Goal: Task Accomplishment & Management: Complete application form

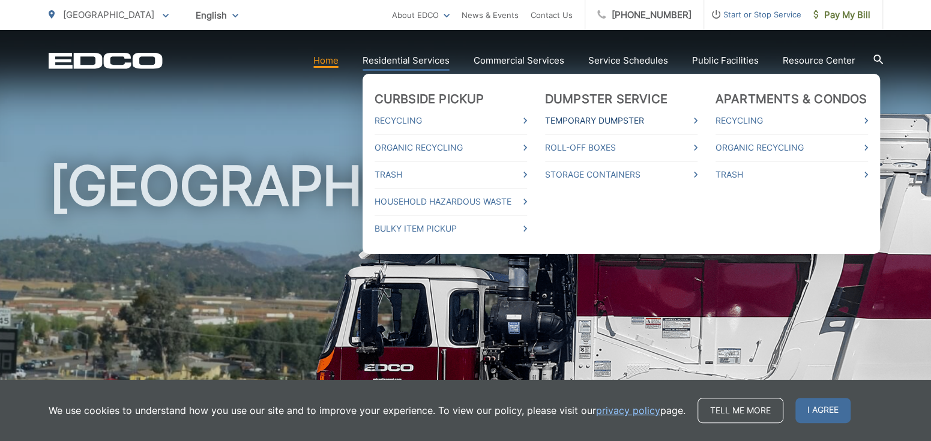
click at [670, 120] on link "Temporary Dumpster" at bounding box center [621, 120] width 153 height 14
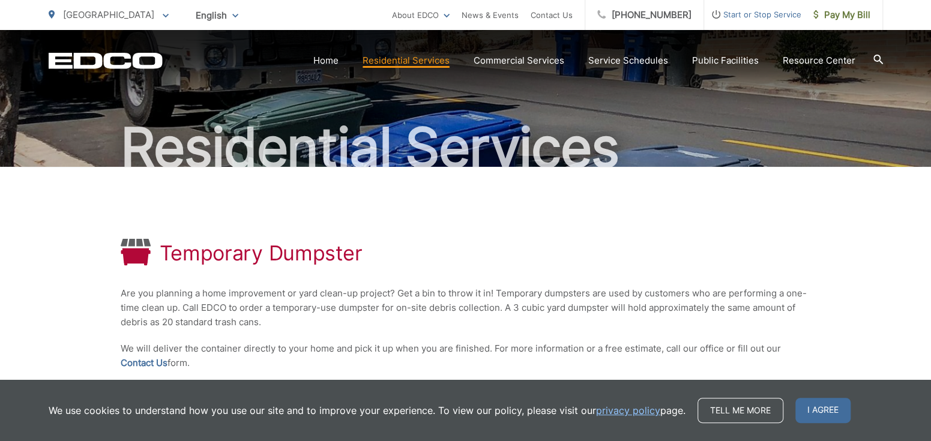
scroll to position [225, 0]
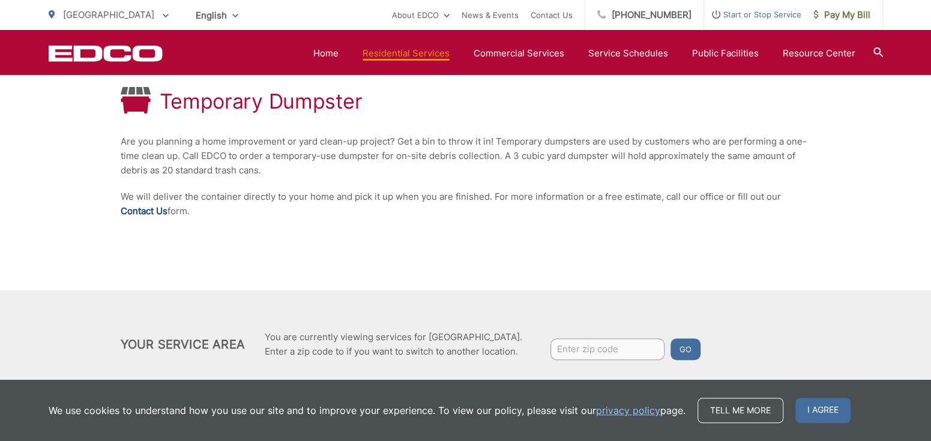
click at [155, 214] on link "Contact Us" at bounding box center [144, 211] width 47 height 14
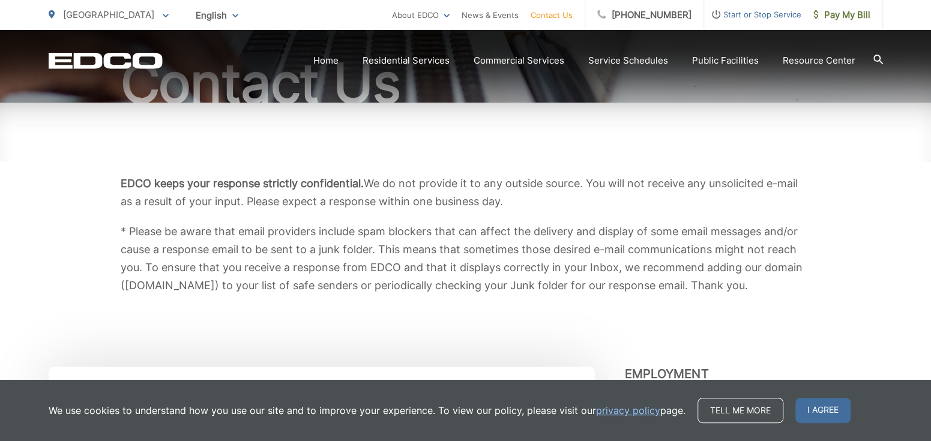
scroll to position [150, 0]
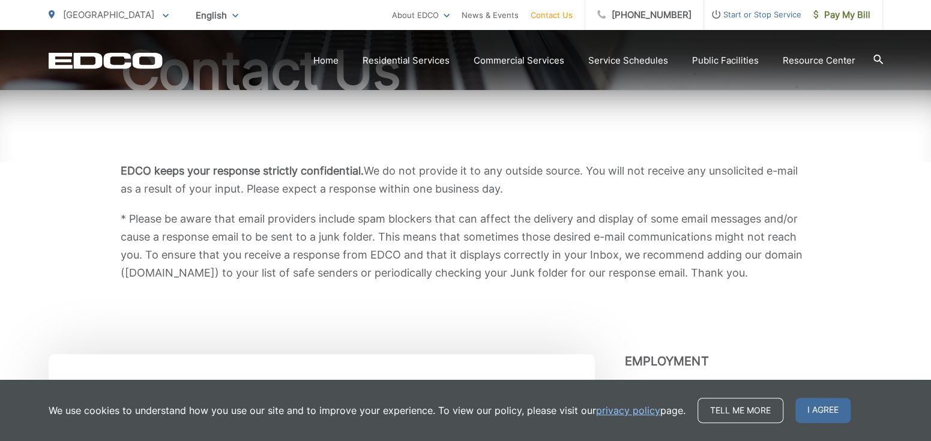
click at [811, 413] on span "I agree" at bounding box center [823, 410] width 55 height 25
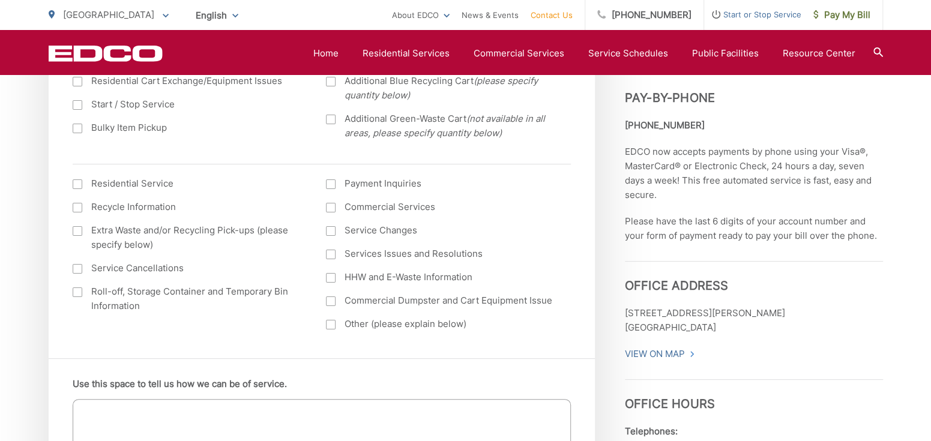
scroll to position [525, 0]
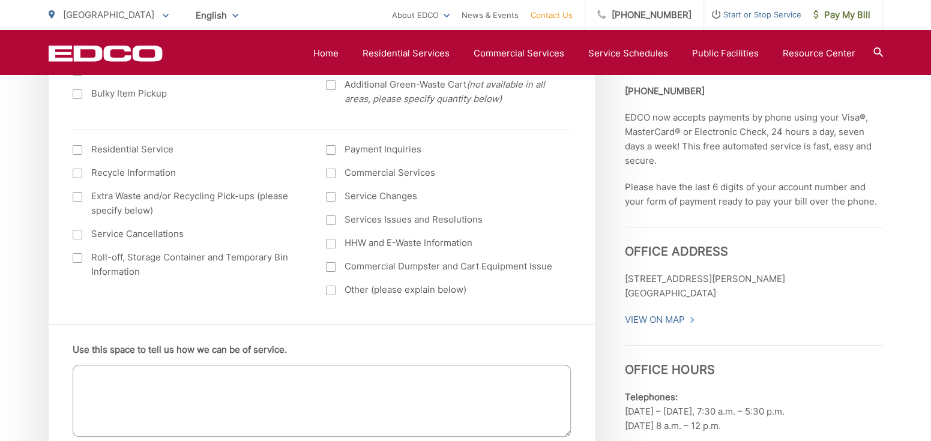
click at [77, 258] on div at bounding box center [78, 258] width 10 height 10
click at [0, 0] on input "Roll-off, Storage Container and Temporary Bin Information" at bounding box center [0, 0] width 0 height 0
drag, startPoint x: 178, startPoint y: 413, endPoint x: 189, endPoint y: 404, distance: 14.2
click at [178, 413] on textarea "Use this space to tell us how we can be of service." at bounding box center [322, 401] width 498 height 72
click at [254, 382] on textarea "We are interested in getting a large dumptster for" at bounding box center [322, 401] width 498 height 72
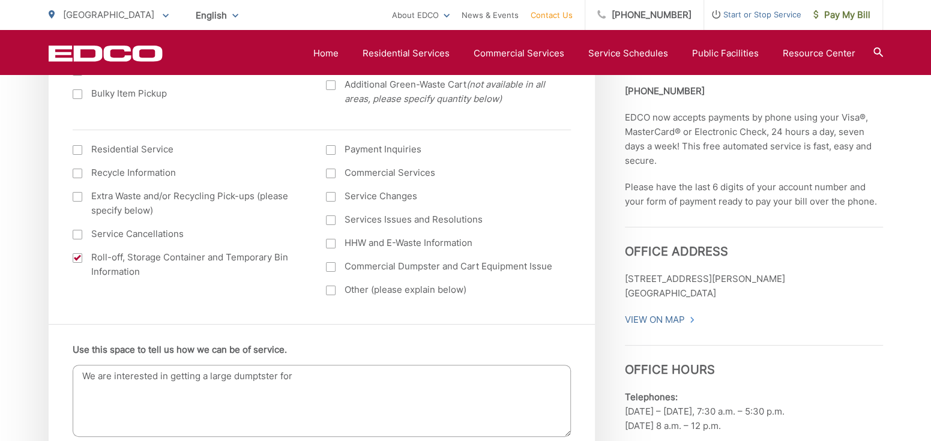
click at [254, 380] on textarea "We are interested in getting a large dumptster for" at bounding box center [322, 401] width 498 height 72
click at [309, 375] on textarea "We are interested in getting a large dumpster for" at bounding box center [322, 401] width 498 height 72
click at [429, 378] on textarea "We are interested in getting a large dumpster for home repair disposal for a te…" at bounding box center [322, 401] width 498 height 72
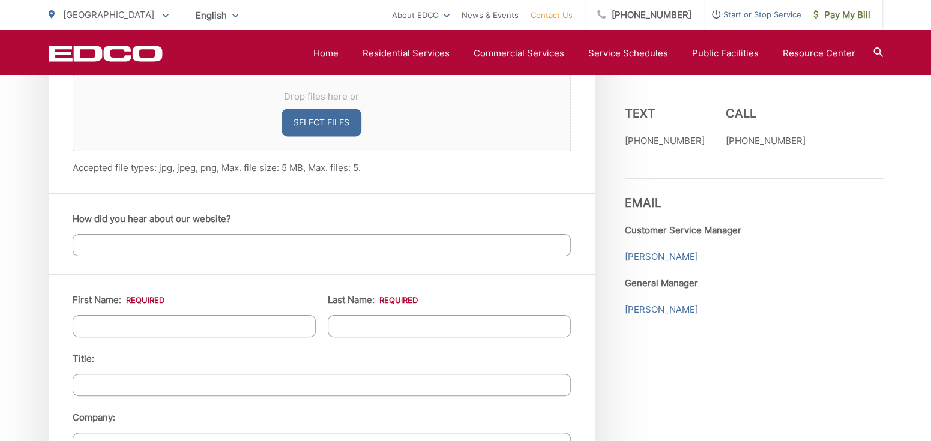
scroll to position [976, 0]
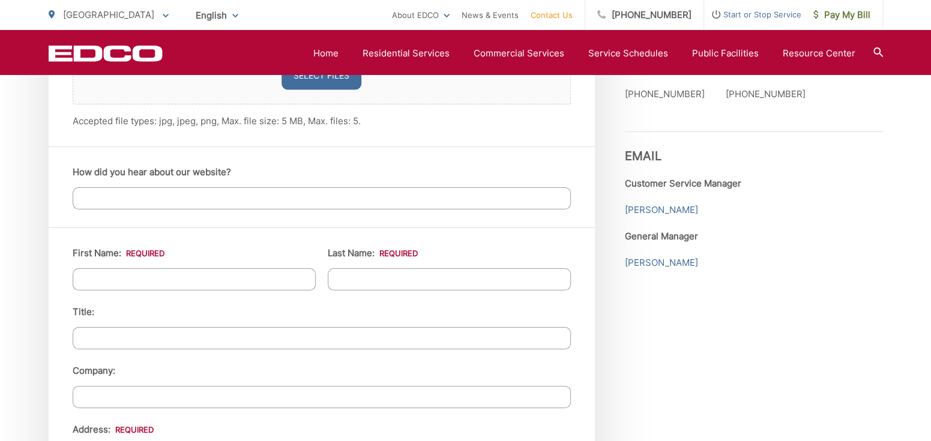
type textarea "We are interested in getting a large dumpster for home repair disposal for a te…"
click at [165, 275] on input "First Name: *" at bounding box center [194, 279] width 243 height 22
type input "Kristina"
type input "Kambara"
type input "2700 E Valley parkway"
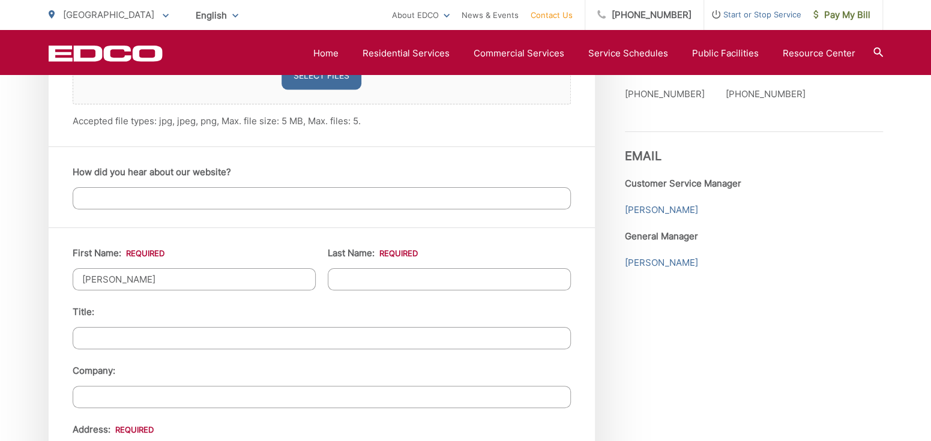
type input "Space 285"
type input "ESCONDIDO"
type input "92027"
type input "7602701443"
type input "kristinamlucero@gmail.com"
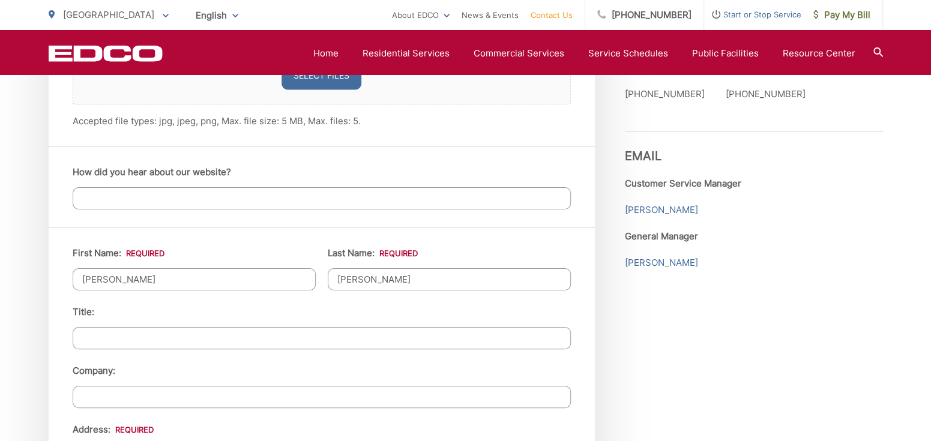
type input "kristinamlucero@gmail.com"
type input "(760) 270-1443"
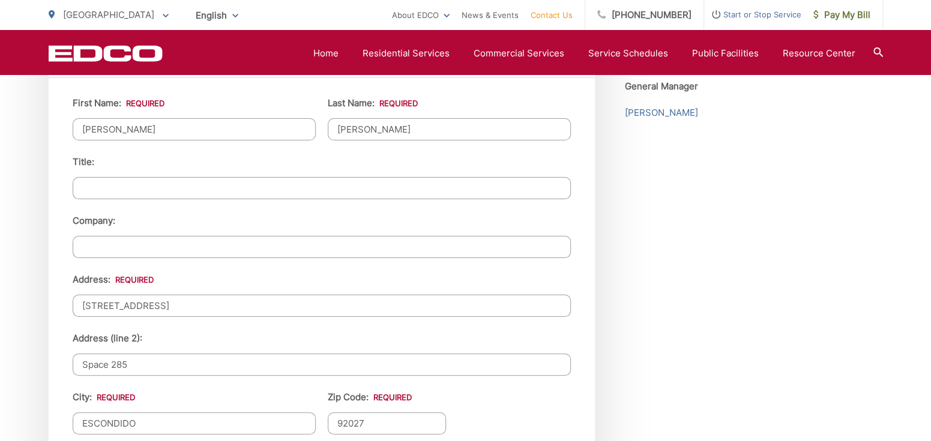
scroll to position [1201, 0]
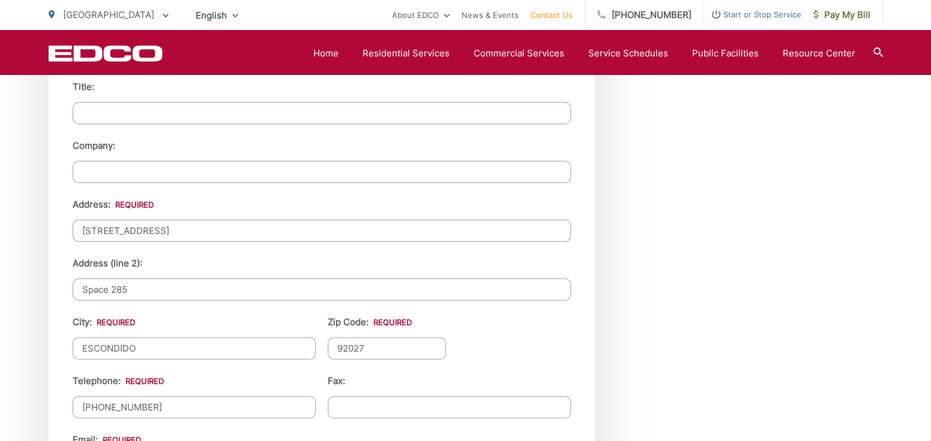
drag, startPoint x: 124, startPoint y: 223, endPoint x: 69, endPoint y: 222, distance: 54.7
click at [69, 222] on div "First Name: * Kristina Last Name: * Kambara Title: Company: Address: * 2700 E V…" at bounding box center [322, 304] width 546 height 604
click at [147, 285] on input "Space 285" at bounding box center [322, 290] width 498 height 22
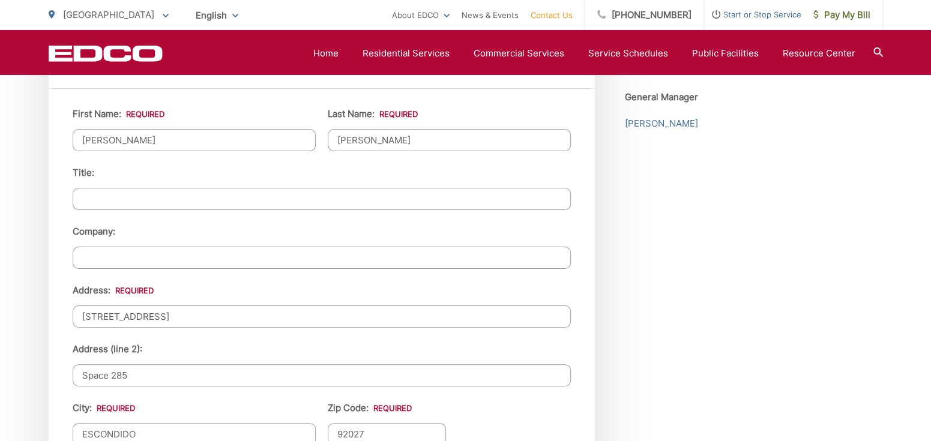
scroll to position [1051, 0]
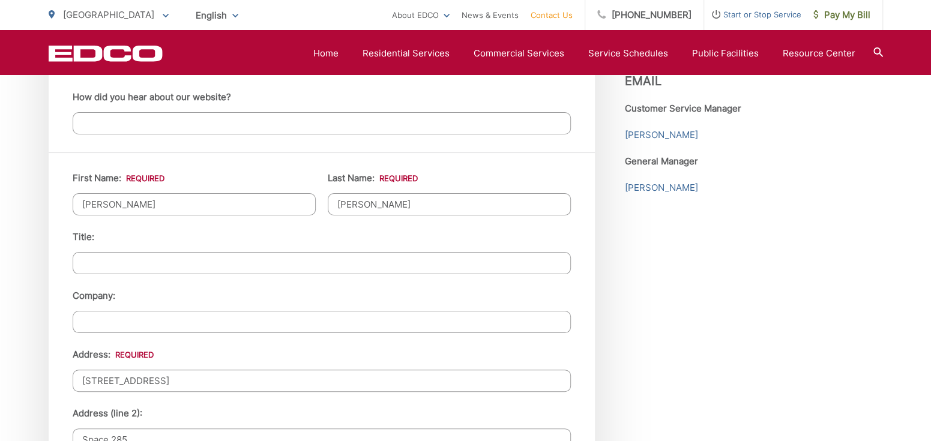
click at [159, 203] on input "Kristina" at bounding box center [194, 204] width 243 height 22
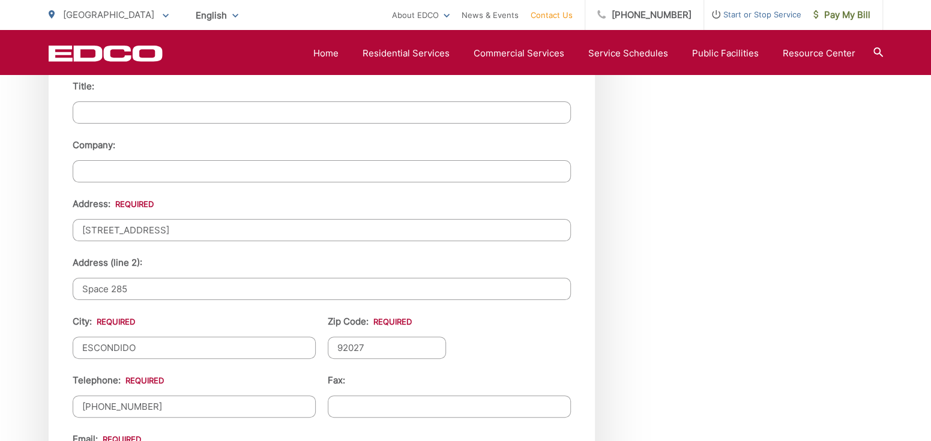
scroll to position [1126, 0]
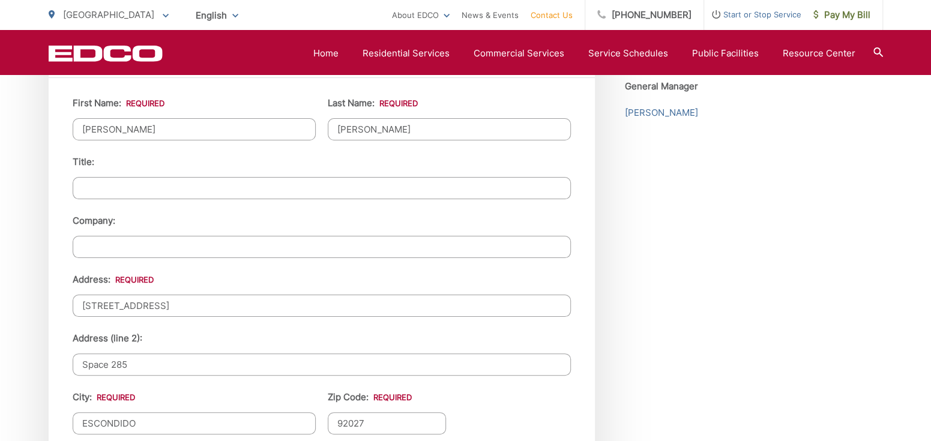
drag, startPoint x: 189, startPoint y: 305, endPoint x: 0, endPoint y: 296, distance: 189.4
click at [0, 296] on div "EDCO keeps your response strictly confidential. We do not provide it to any out…" at bounding box center [465, 39] width 931 height 1850
type input "27301 Rowel Ct."
drag, startPoint x: 145, startPoint y: 362, endPoint x: 19, endPoint y: 333, distance: 129.9
click at [19, 333] on div "EDCO keeps your response strictly confidential. We do not provide it to any out…" at bounding box center [465, 39] width 931 height 1850
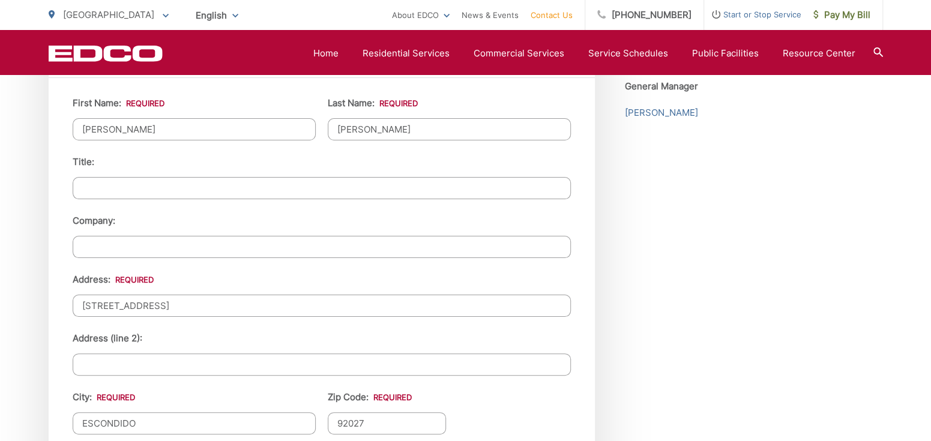
drag, startPoint x: 59, startPoint y: 413, endPoint x: 32, endPoint y: 416, distance: 26.5
click at [32, 416] on div "EDCO keeps your response strictly confidential. We do not provide it to any out…" at bounding box center [465, 39] width 931 height 1850
type input "[GEOGRAPHIC_DATA]"
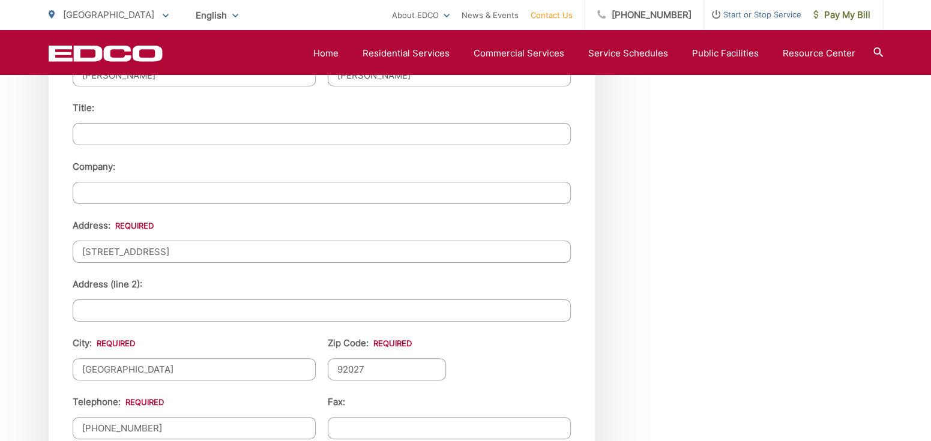
scroll to position [1201, 0]
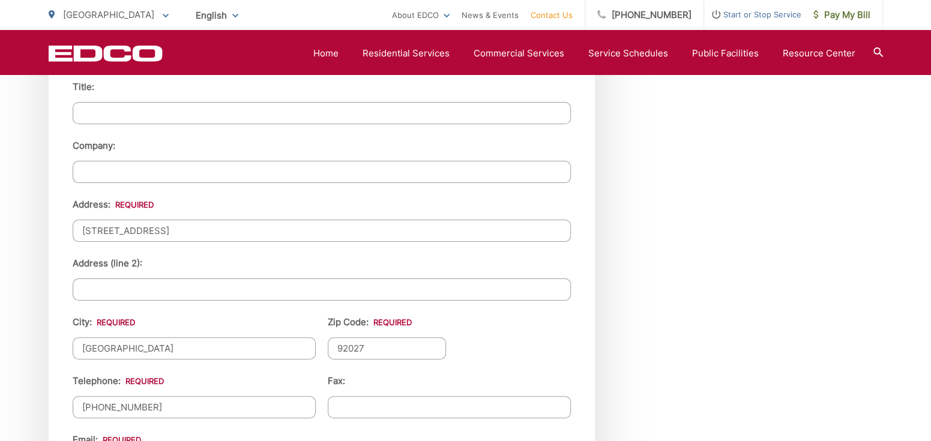
drag, startPoint x: 351, startPoint y: 348, endPoint x: 316, endPoint y: 346, distance: 34.9
click at [316, 346] on ul "First Name: * Kristina Last Name: * Kambara Title: Company: Address: * 27301 Ro…" at bounding box center [322, 304] width 498 height 567
type input "92082"
click at [170, 412] on input "(760) 270-1443" at bounding box center [194, 407] width 243 height 22
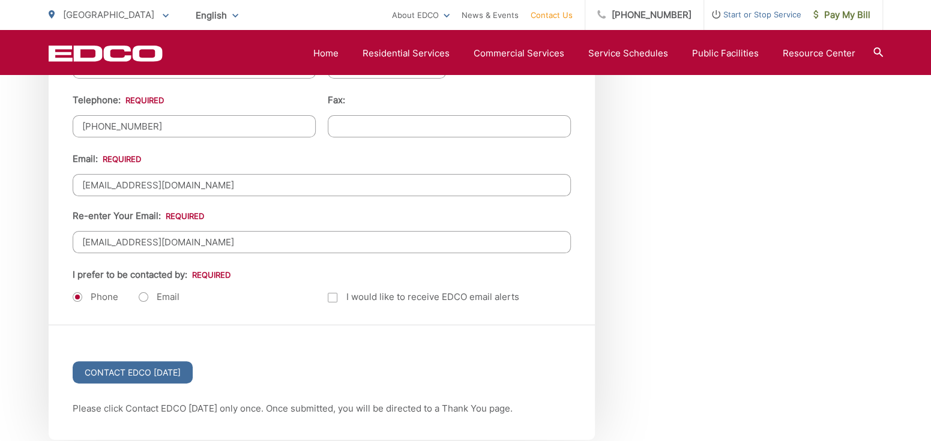
scroll to position [1501, 0]
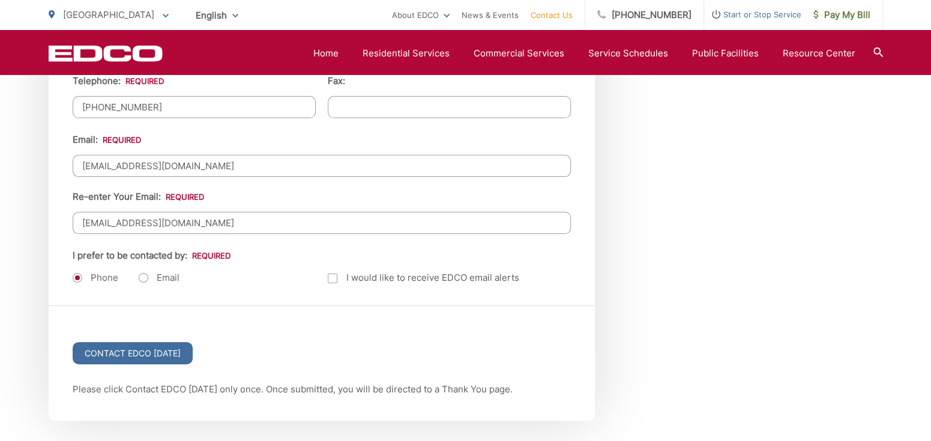
click at [145, 273] on label "Email" at bounding box center [159, 278] width 41 height 12
radio input "true"
click at [331, 274] on div at bounding box center [333, 279] width 10 height 10
click at [0, 0] on input "Email Alerts" at bounding box center [0, 0] width 0 height 0
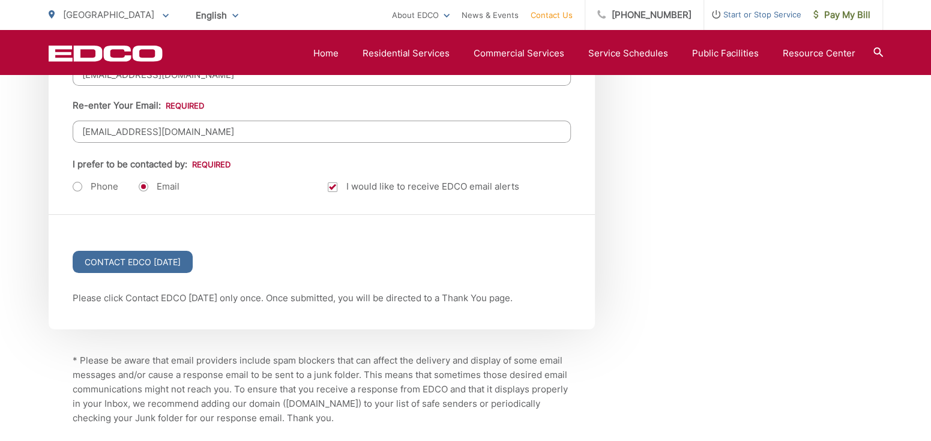
scroll to position [1651, 0]
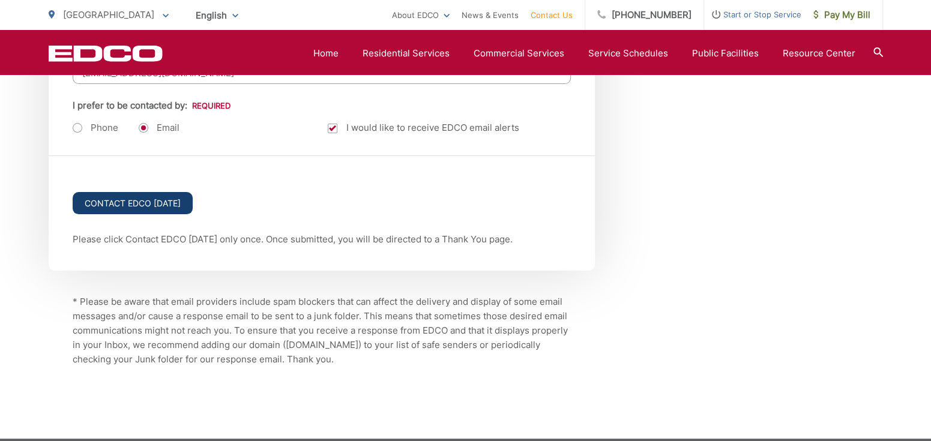
click at [150, 201] on input "Contact EDCO Today" at bounding box center [133, 203] width 120 height 22
